Goal: Information Seeking & Learning: Learn about a topic

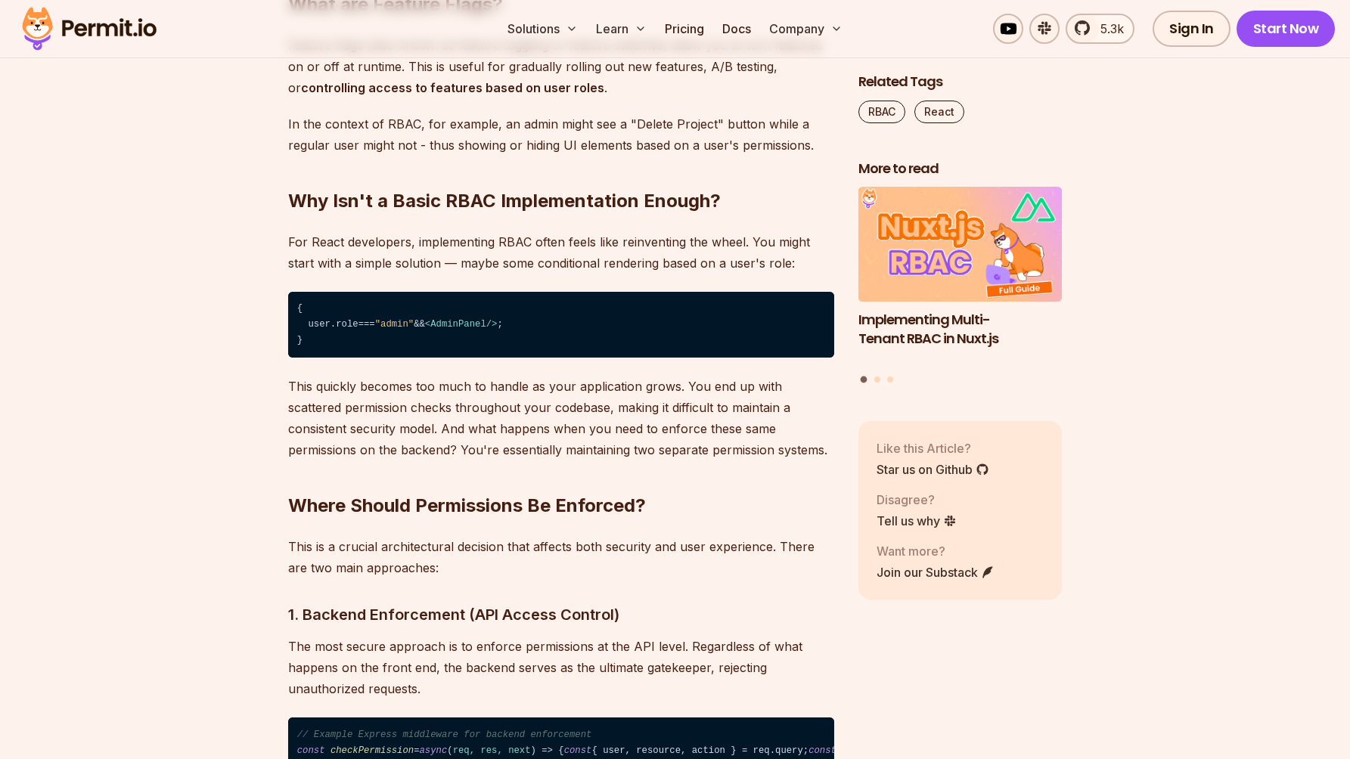
scroll to position [1926, 0]
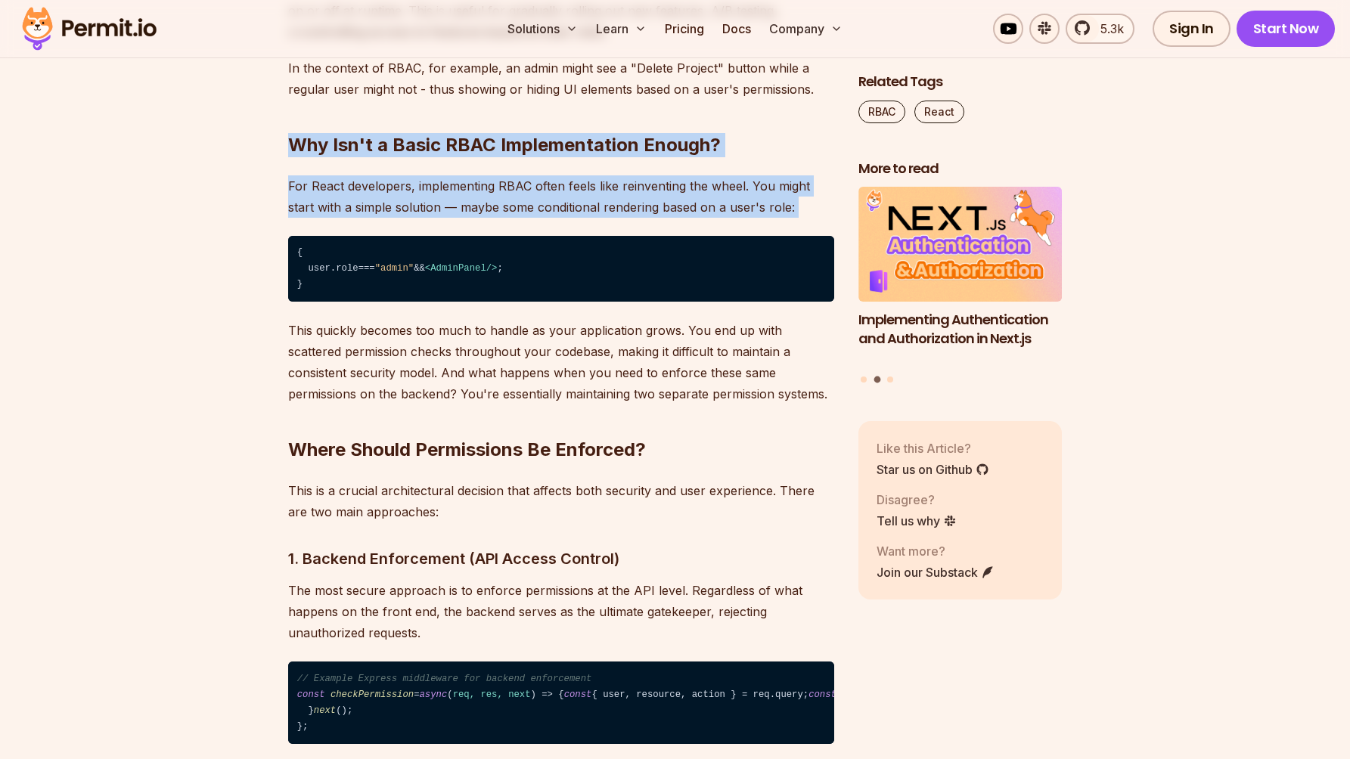
drag, startPoint x: 275, startPoint y: 138, endPoint x: 416, endPoint y: 219, distance: 162.7
click at [407, 219] on div at bounding box center [407, 219] width 0 height 0
drag, startPoint x: 289, startPoint y: 144, endPoint x: 416, endPoint y: 234, distance: 155.3
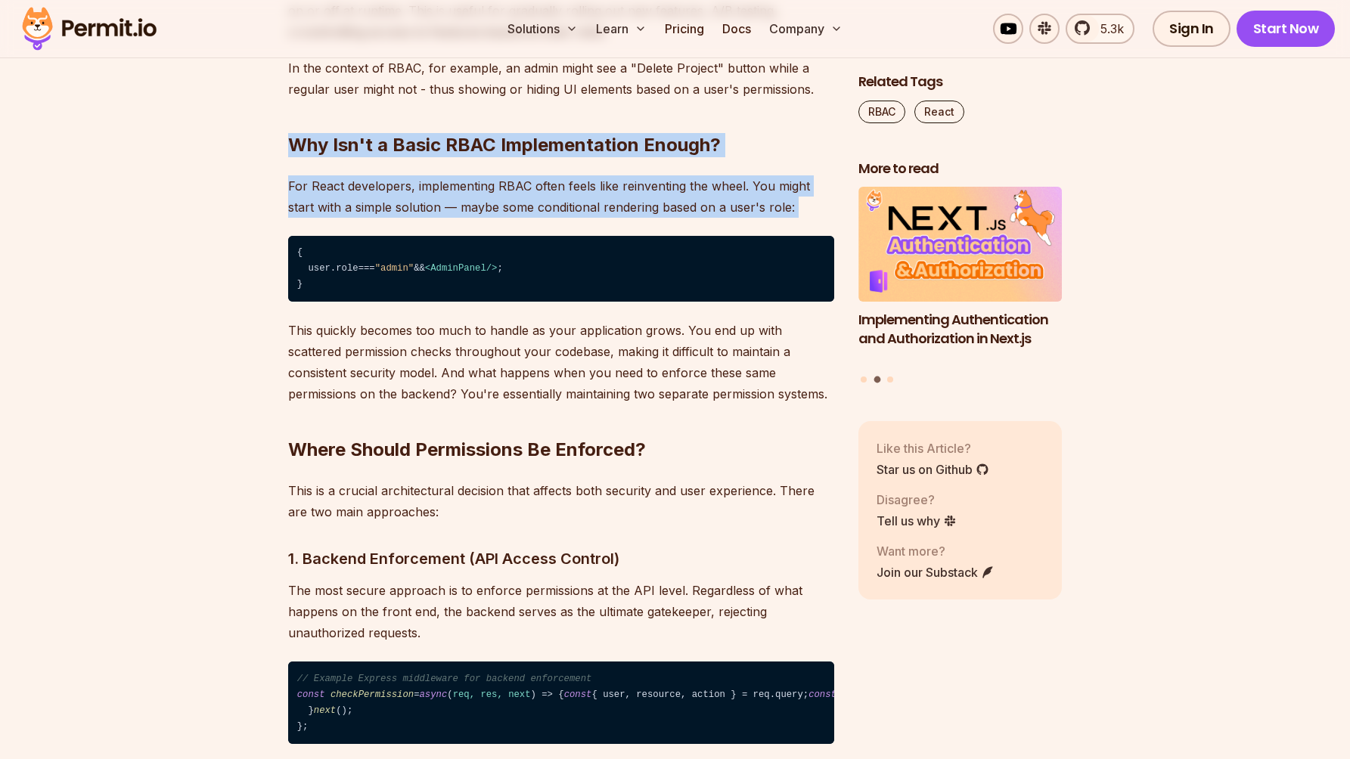
click at [296, 231] on img at bounding box center [296, 229] width 17 height 17
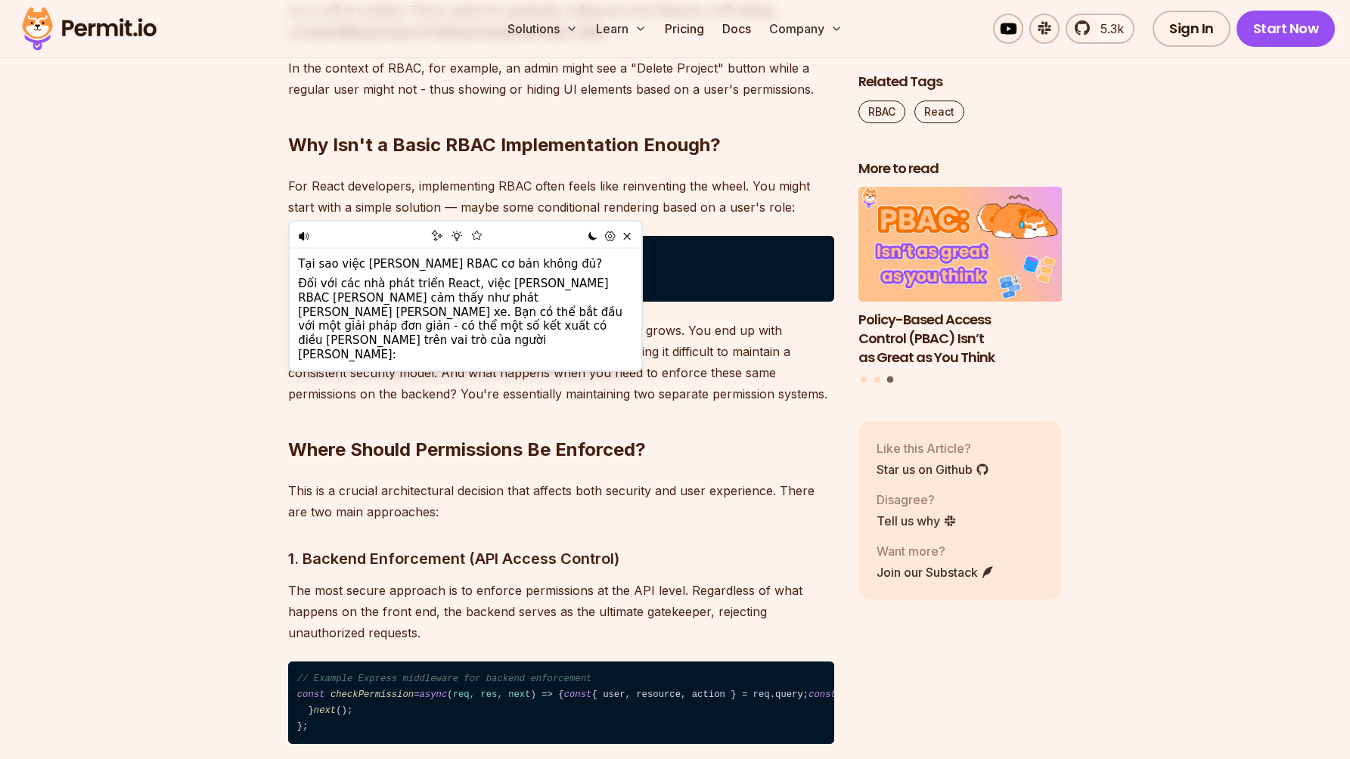
click at [549, 431] on h2 "Where Should Permissions Be Enforced?" at bounding box center [561, 419] width 546 height 85
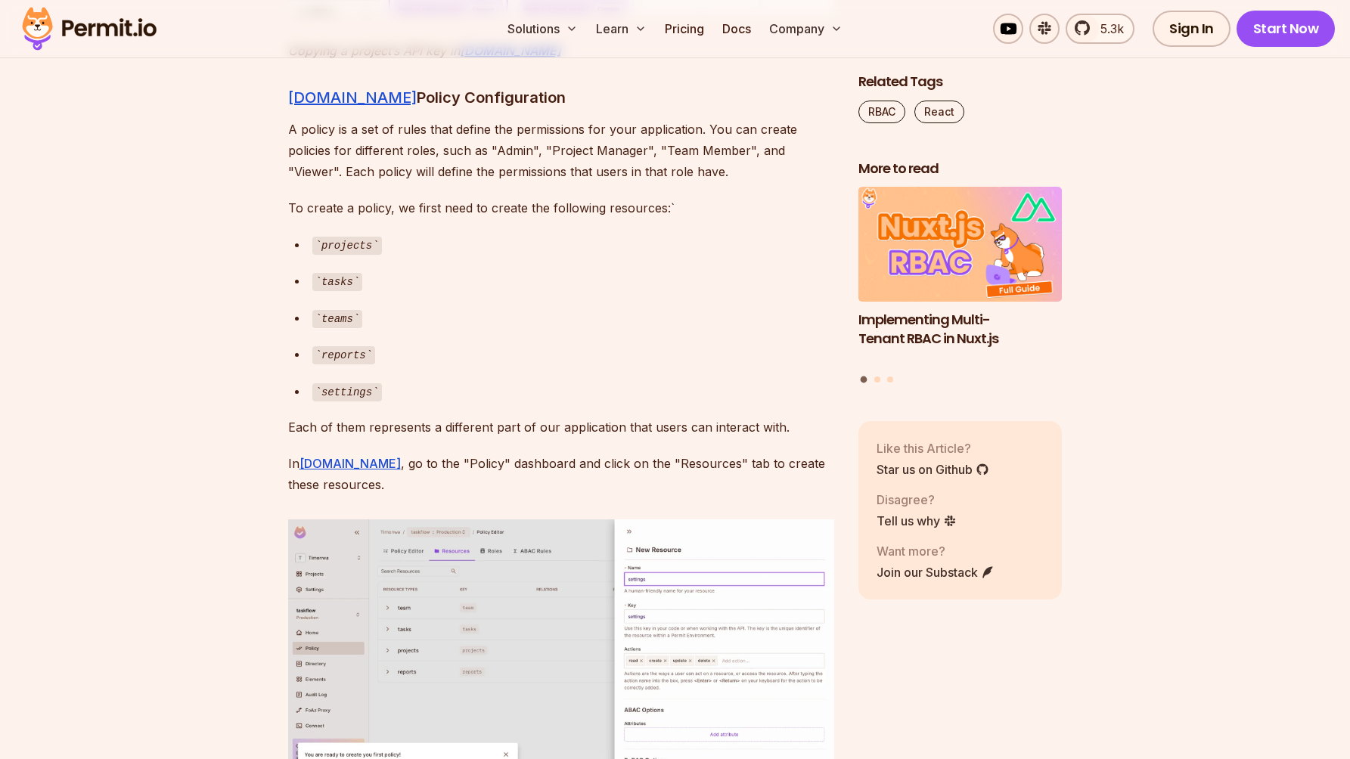
scroll to position [6275, 0]
